Goal: Information Seeking & Learning: Compare options

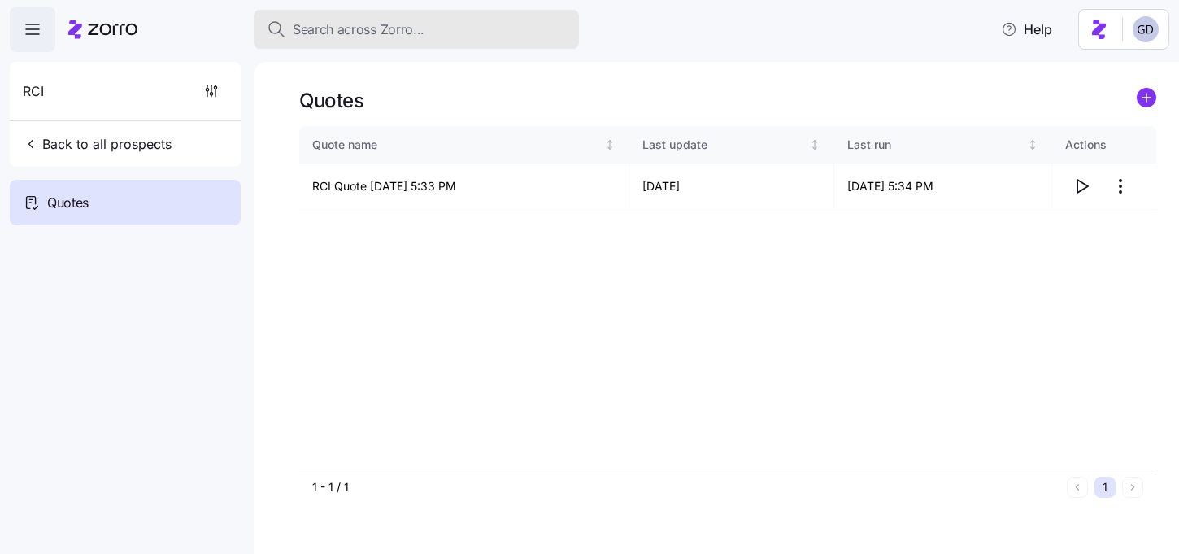
click at [418, 31] on span "Search across Zorro..." at bounding box center [359, 30] width 132 height 20
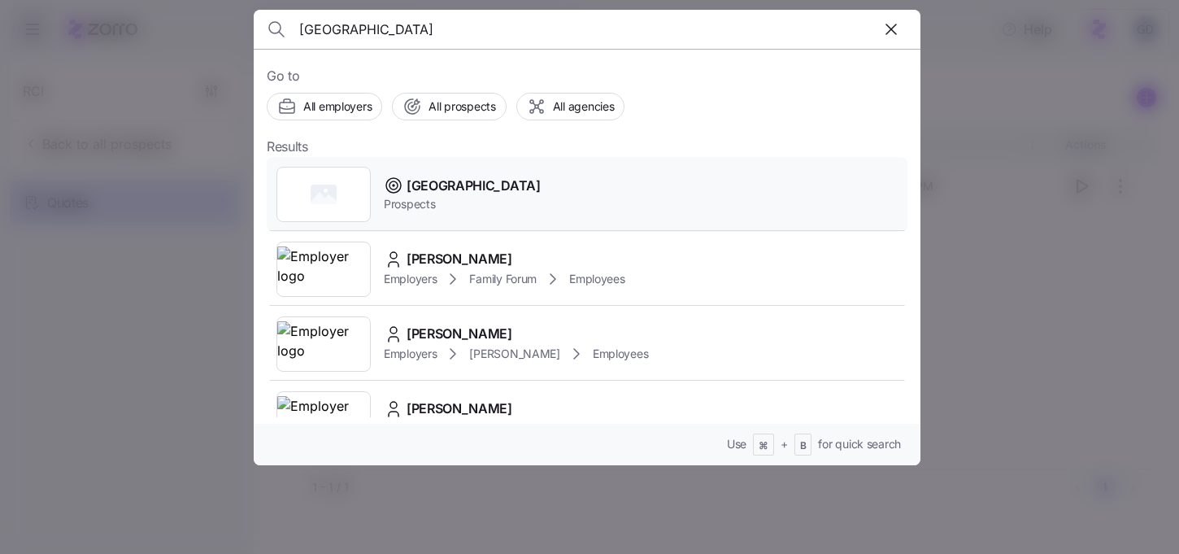
type input "Westminster"
click at [433, 195] on span "Westminster Village" at bounding box center [474, 186] width 134 height 20
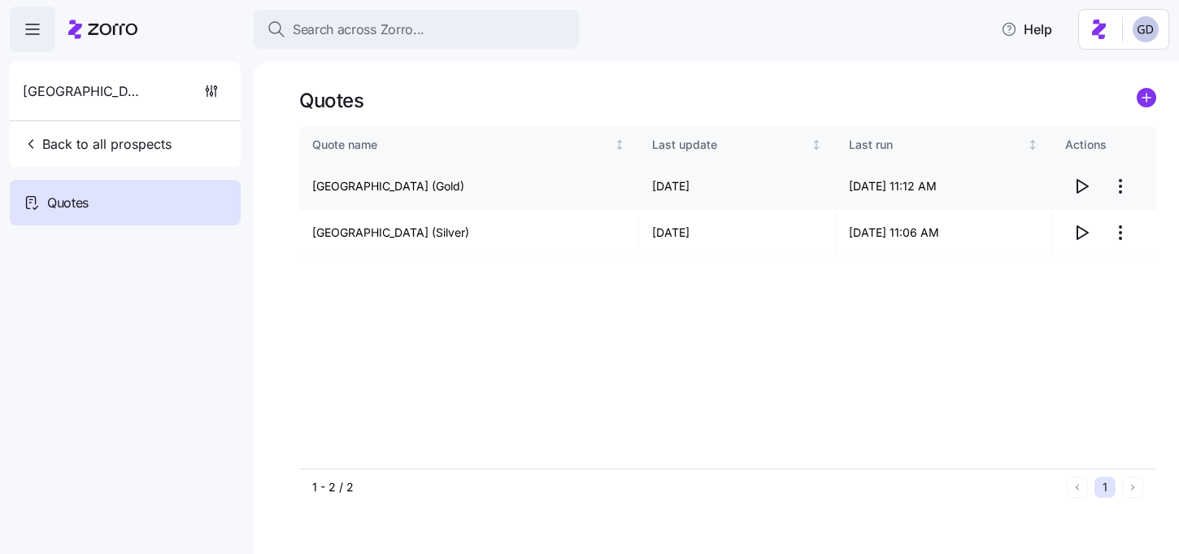
click at [1085, 189] on icon "button" at bounding box center [1082, 186] width 20 height 20
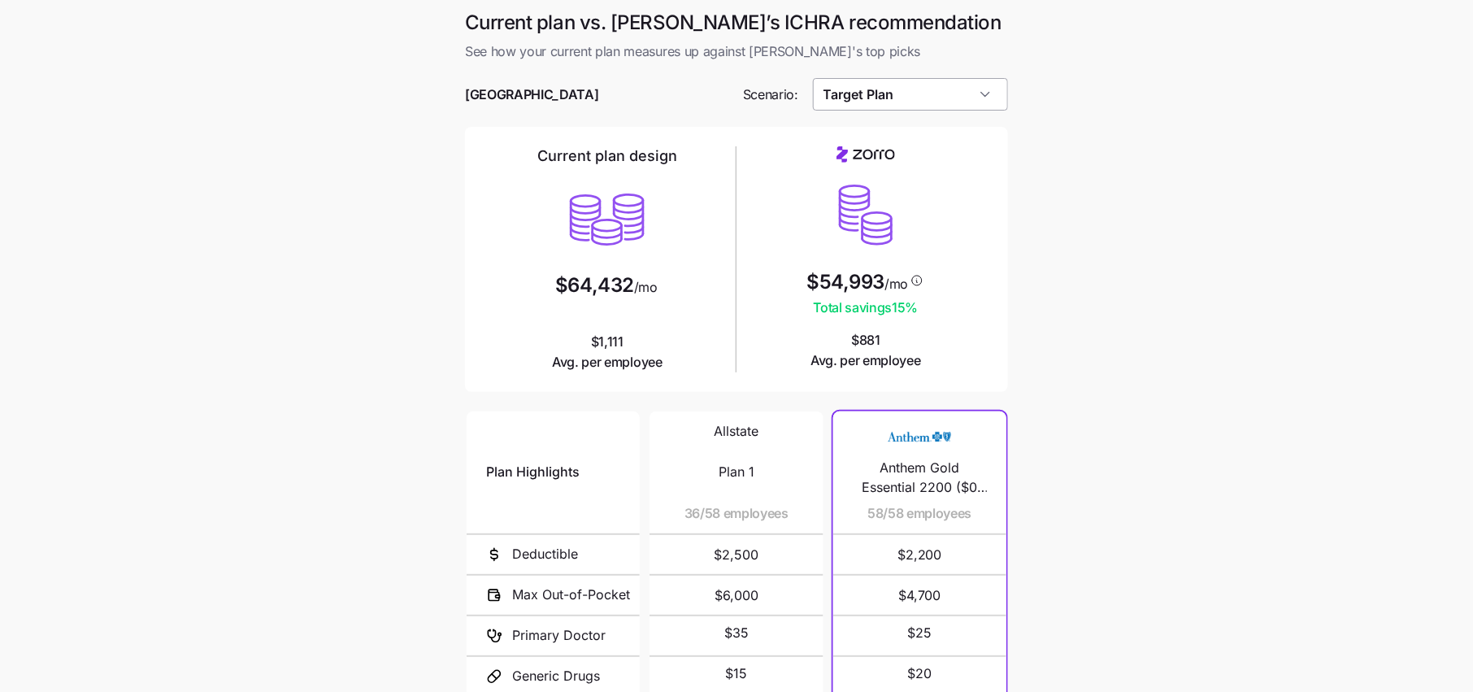
click at [942, 97] on input "Target Plan" at bounding box center [911, 94] width 196 height 33
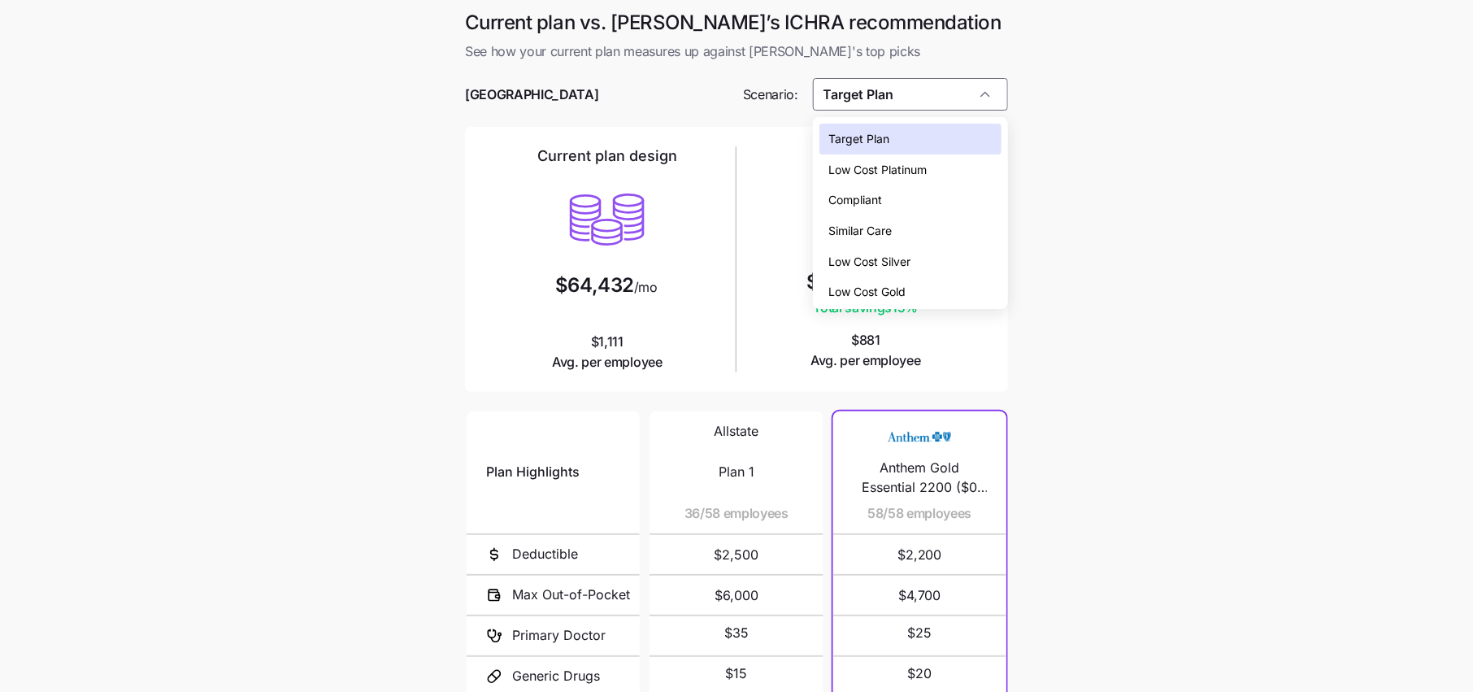
click at [904, 249] on div "Low Cost Silver" at bounding box center [911, 261] width 182 height 31
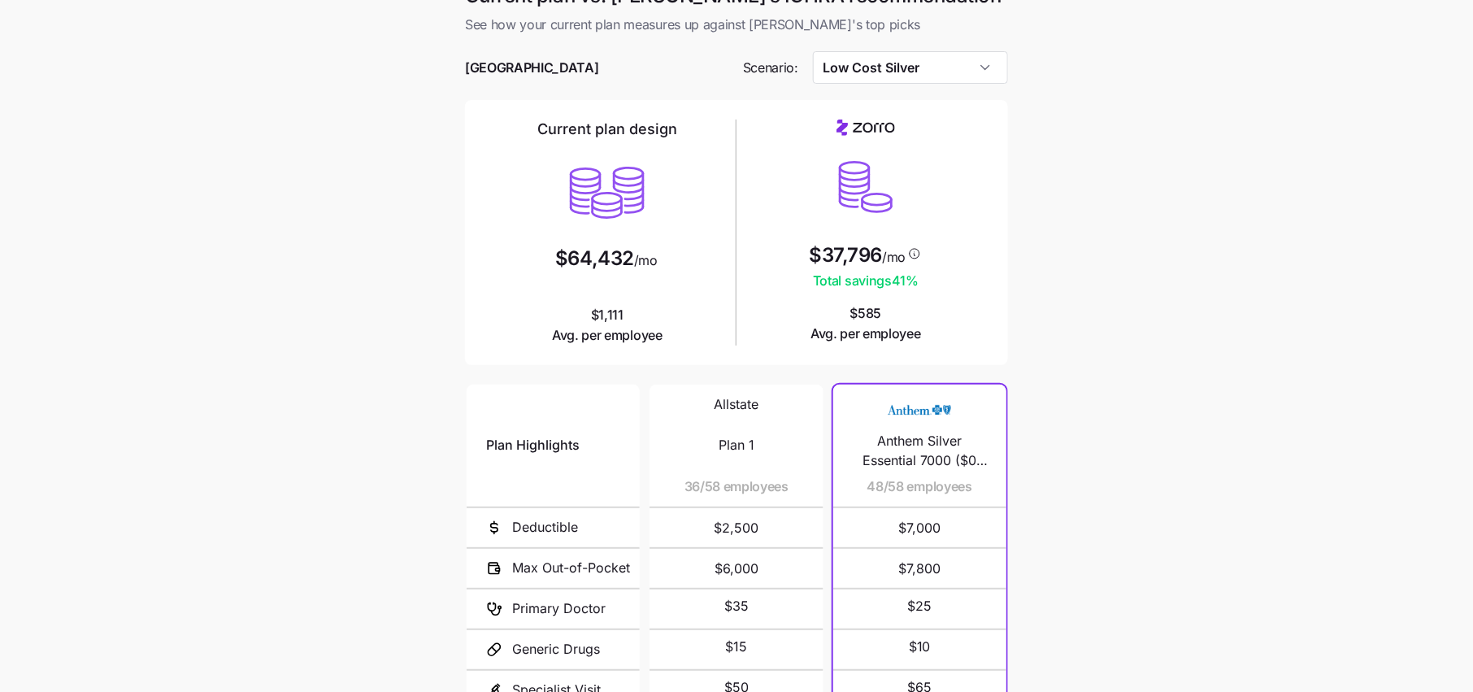
scroll to position [30, 0]
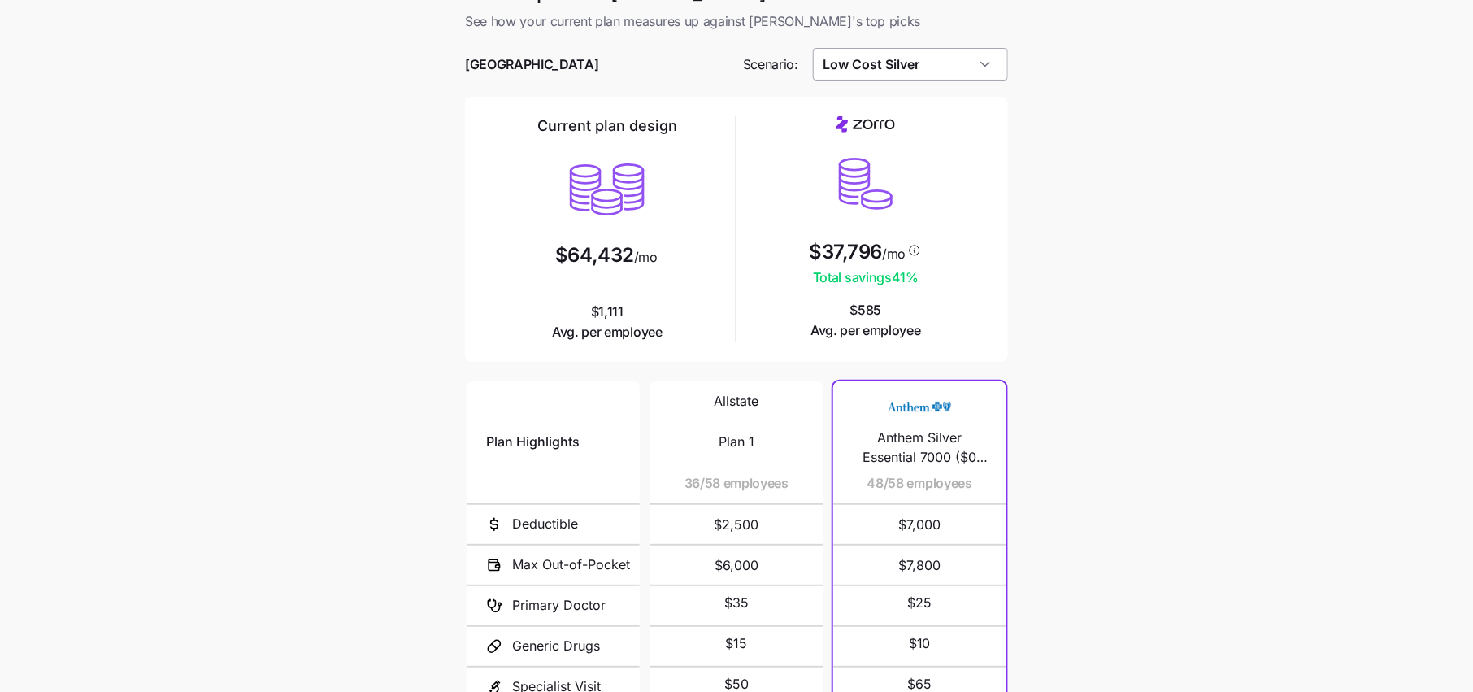
click at [903, 77] on input "Low Cost Silver" at bounding box center [911, 64] width 196 height 33
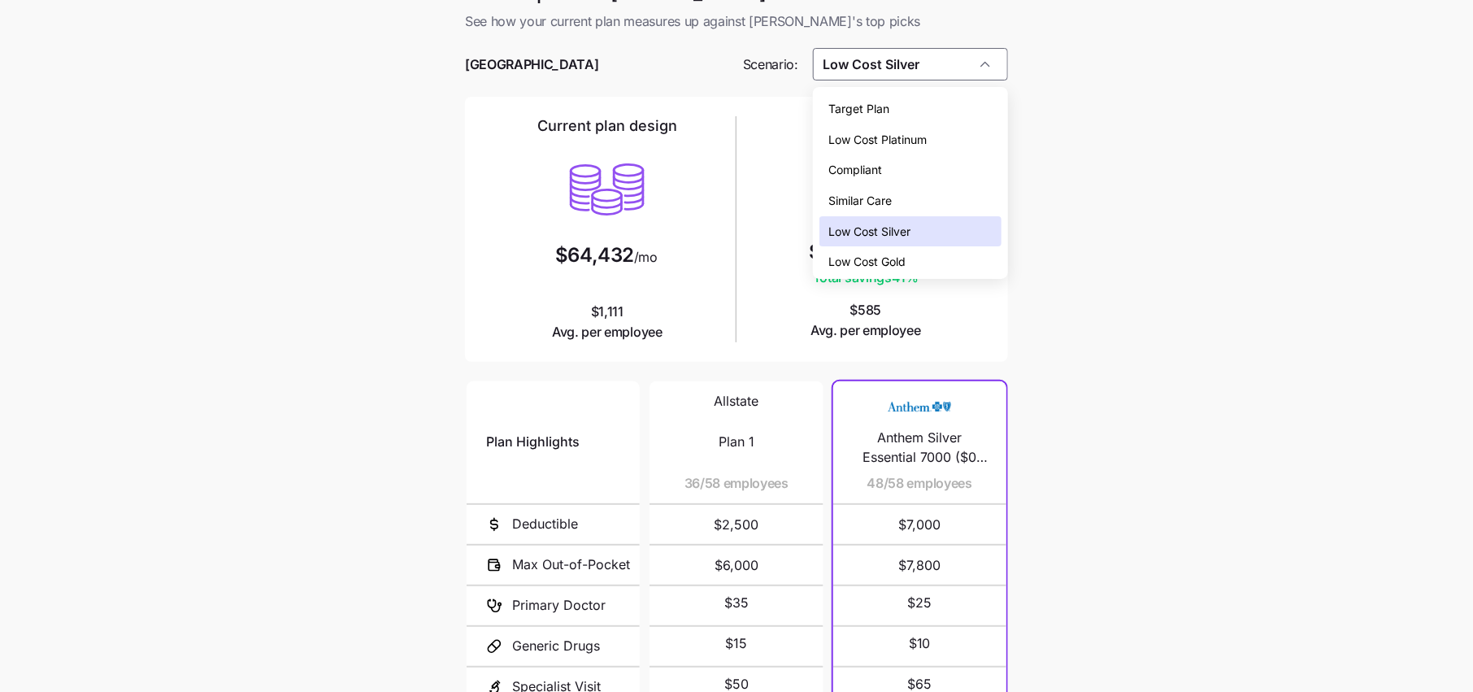
click at [908, 266] on div "Low Cost Gold" at bounding box center [911, 261] width 182 height 31
type input "Low Cost Gold"
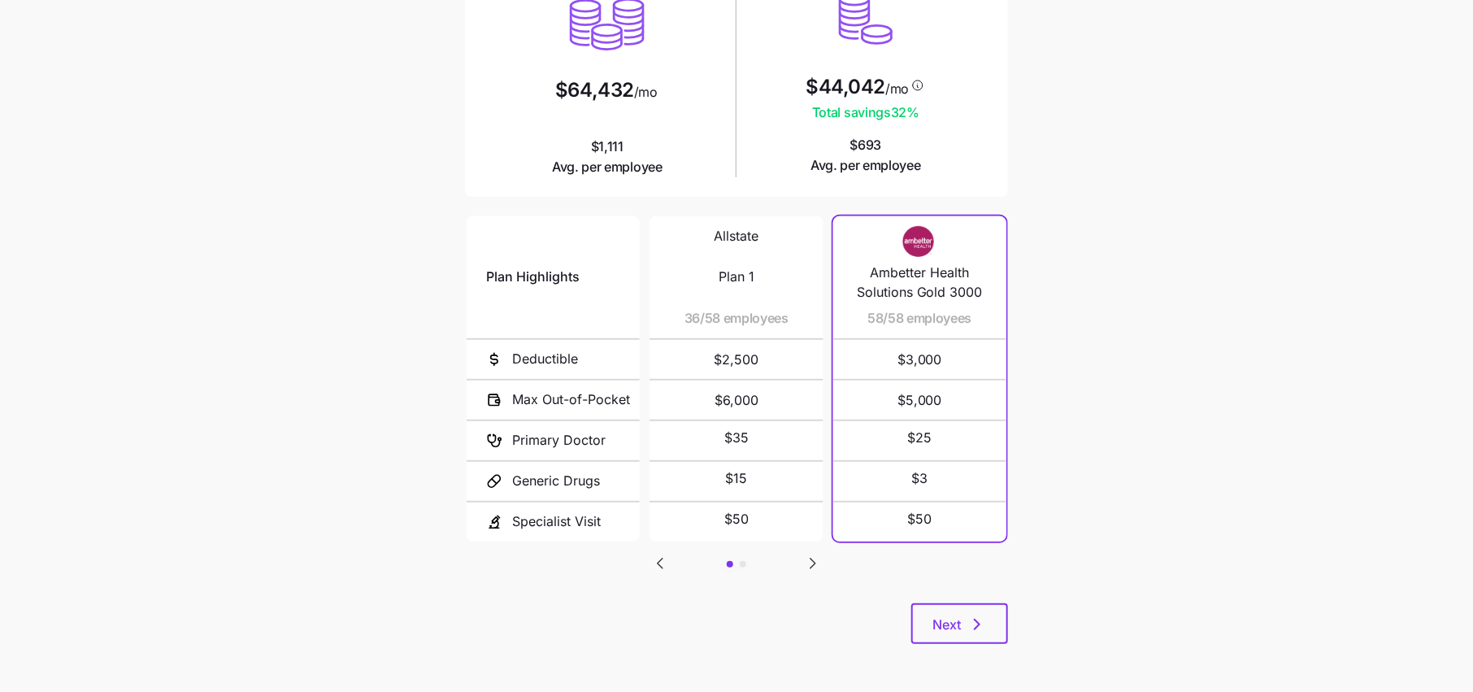
scroll to position [194, 0]
click at [949, 616] on span "Next" at bounding box center [947, 626] width 28 height 20
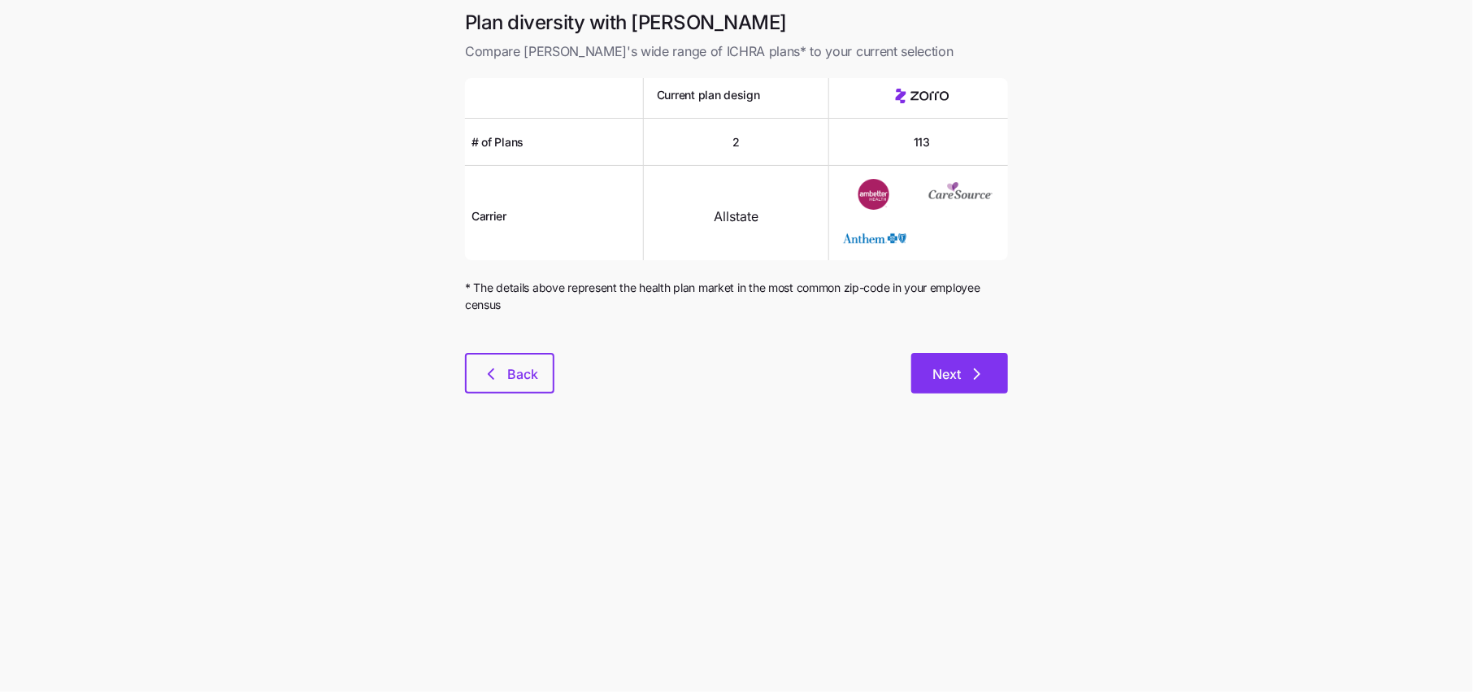
click at [964, 355] on button "Next" at bounding box center [959, 373] width 97 height 41
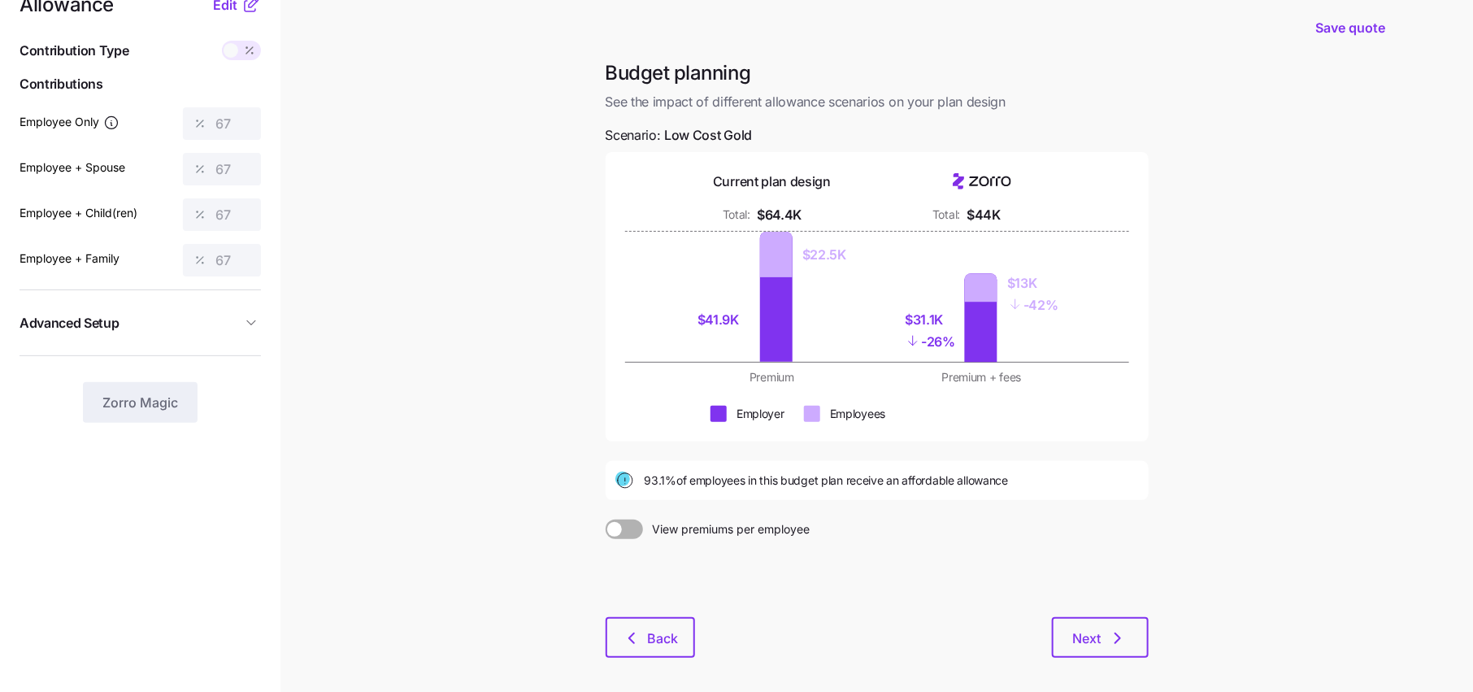
scroll to position [38, 0]
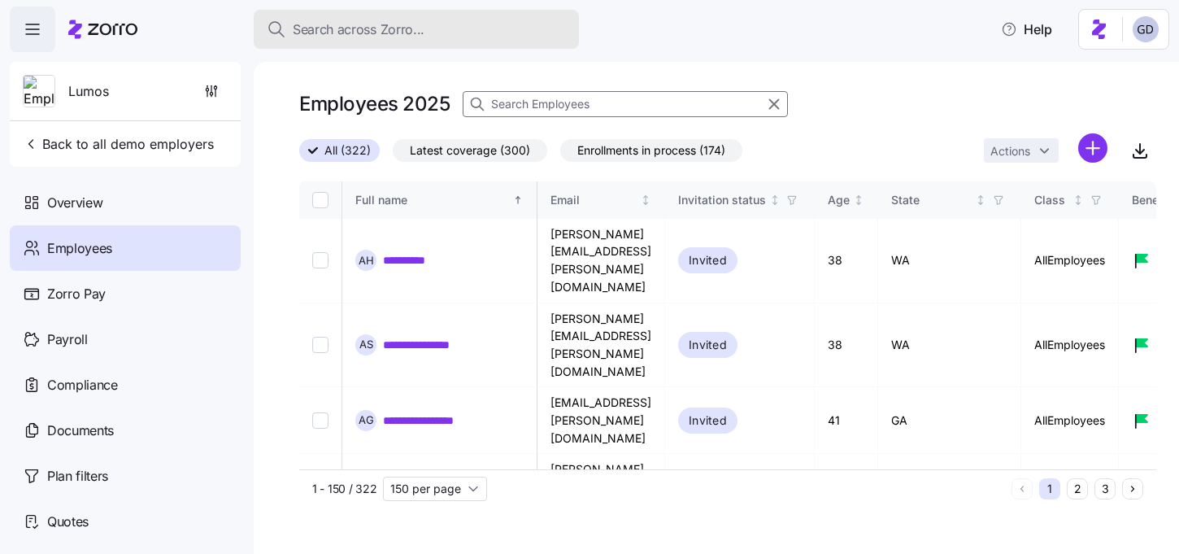
scroll to position [0, 3922]
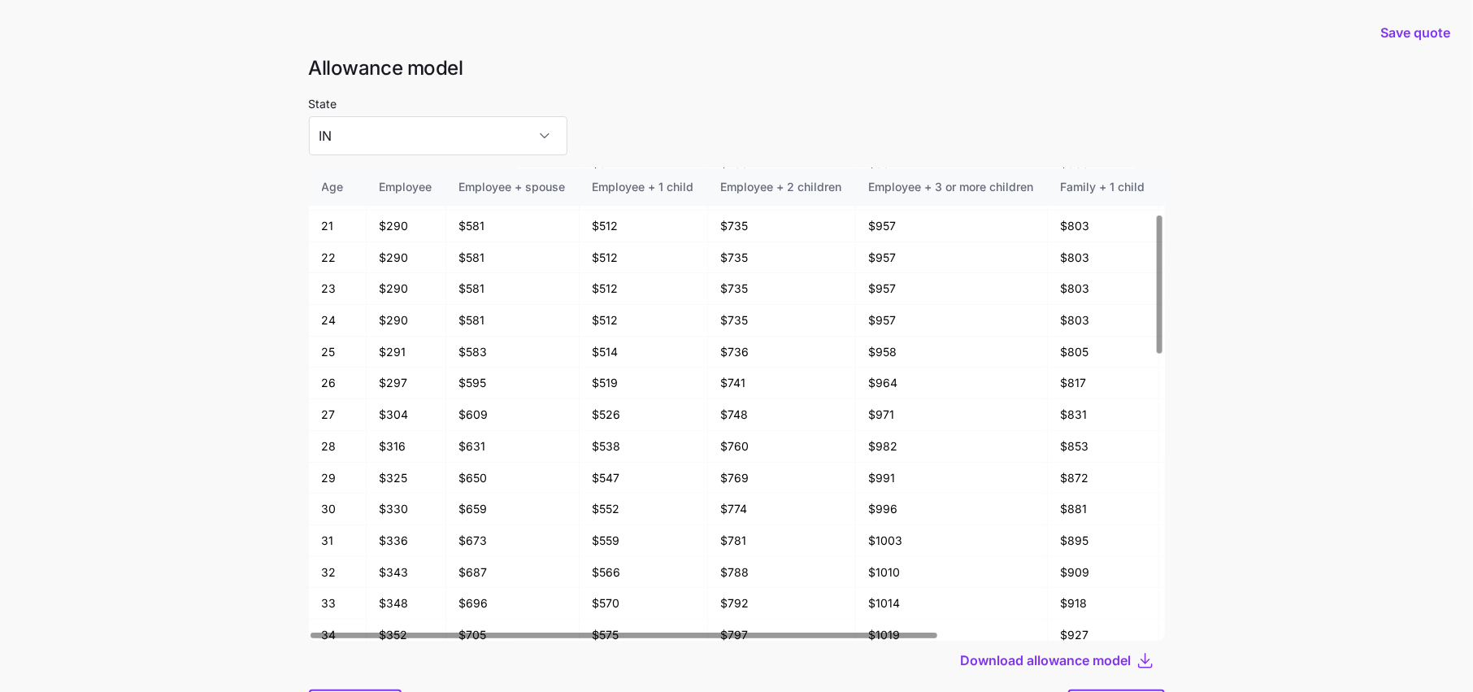
scroll to position [161, 0]
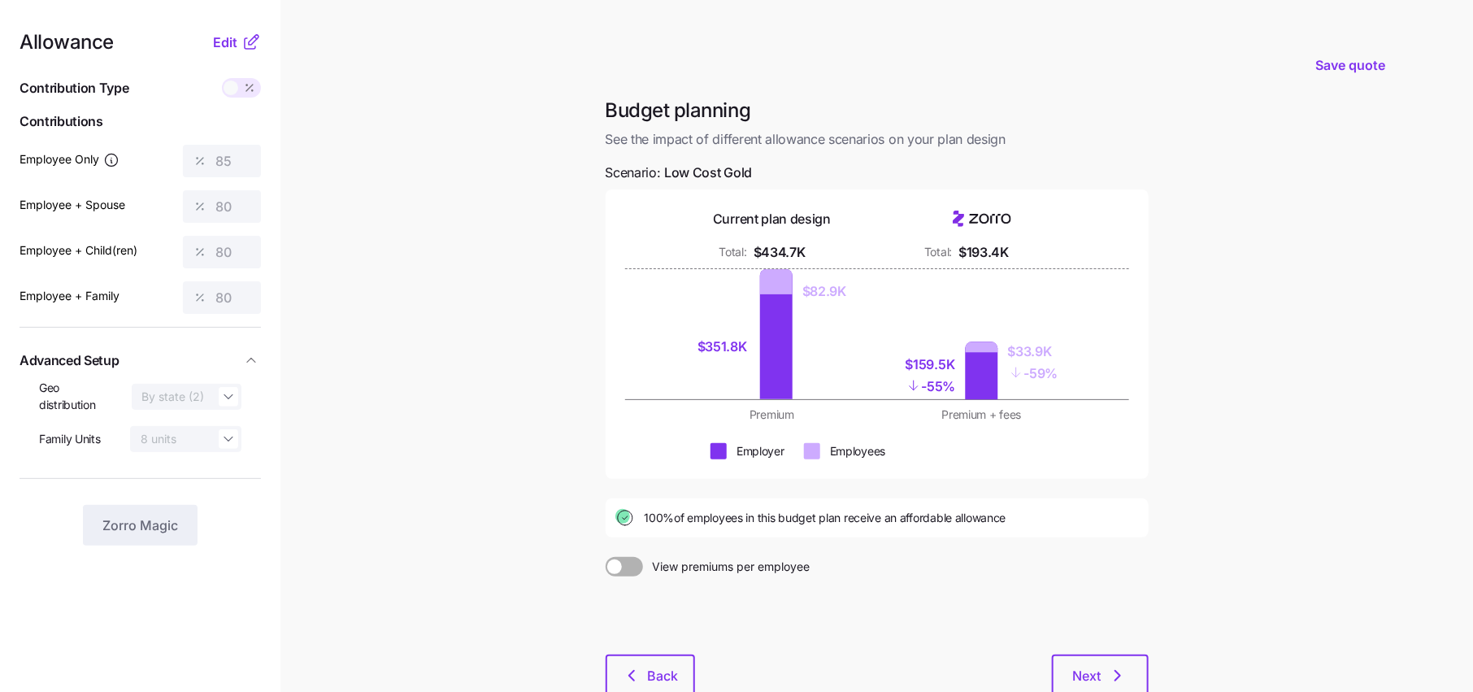
scroll to position [106, 0]
